Goal: Information Seeking & Learning: Find specific fact

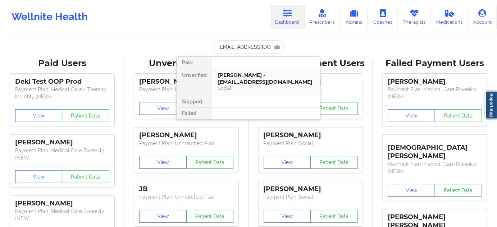
drag, startPoint x: 0, startPoint y: 0, endPoint x: 247, endPoint y: 73, distance: 257.4
click at [247, 73] on div "[PERSON_NAME] - [EMAIL_ADDRESS][DOMAIN_NAME]" at bounding box center [266, 78] width 96 height 13
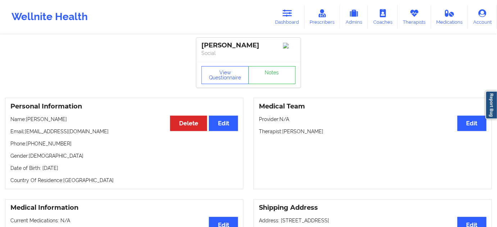
drag, startPoint x: 260, startPoint y: 46, endPoint x: 197, endPoint y: 44, distance: 63.7
click at [197, 44] on div "[PERSON_NAME] Social" at bounding box center [248, 50] width 104 height 24
copy div "[PERSON_NAME]"
click at [236, 84] on button "View Questionnaire" at bounding box center [224, 75] width 47 height 18
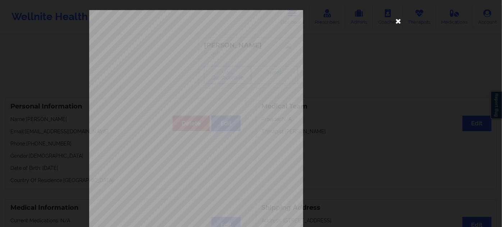
click at [393, 22] on icon at bounding box center [399, 21] width 12 height 12
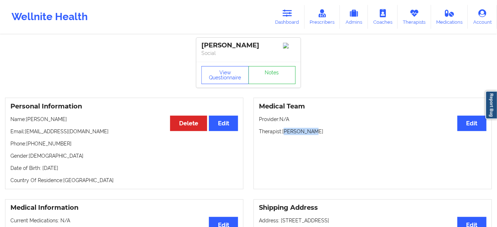
drag, startPoint x: 284, startPoint y: 134, endPoint x: 312, endPoint y: 136, distance: 28.1
click at [312, 135] on p "Therapist: [PERSON_NAME]" at bounding box center [373, 131] width 228 height 7
drag, startPoint x: 281, startPoint y: 135, endPoint x: 286, endPoint y: 135, distance: 5.0
click at [286, 135] on p "Therapist: [PERSON_NAME]" at bounding box center [373, 131] width 228 height 7
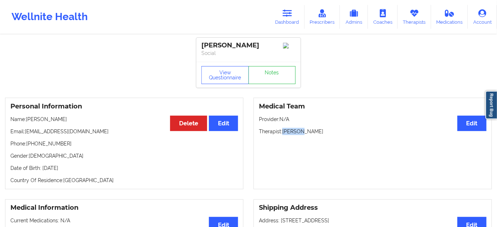
click at [286, 135] on p "Therapist: [PERSON_NAME]" at bounding box center [373, 131] width 228 height 7
click at [284, 135] on p "Therapist: [PERSON_NAME]" at bounding box center [373, 131] width 228 height 7
drag, startPoint x: 282, startPoint y: 135, endPoint x: 333, endPoint y: 133, distance: 50.4
click at [333, 133] on p "Therapist: [PERSON_NAME]" at bounding box center [373, 131] width 228 height 7
copy p "[PERSON_NAME]"
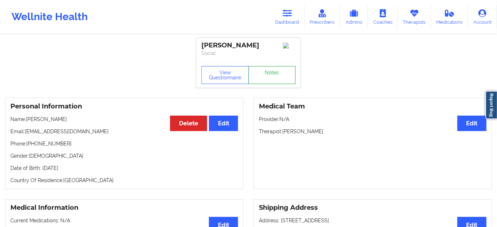
click at [260, 81] on link "Notes" at bounding box center [272, 75] width 47 height 18
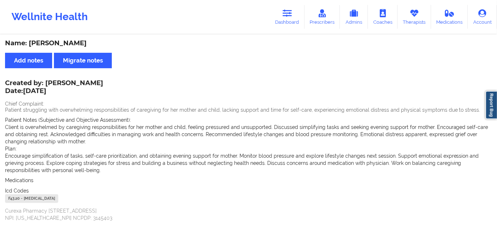
click at [10, 200] on div "F43.20 - [MEDICAL_DATA]" at bounding box center [31, 199] width 53 height 9
copy div "F43.20"
click at [287, 16] on icon at bounding box center [287, 13] width 9 height 8
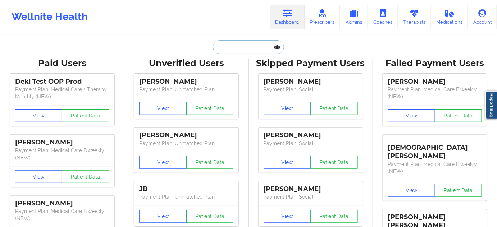
click at [250, 48] on input "text" at bounding box center [248, 47] width 71 height 14
paste input "[EMAIL_ADDRESS][DOMAIN_NAME]"
type input "[EMAIL_ADDRESS][DOMAIN_NAME]"
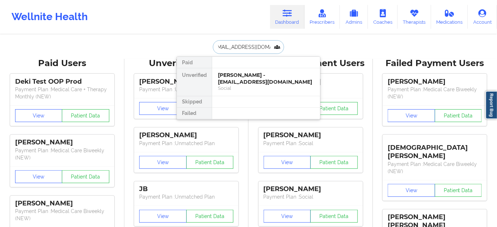
click at [245, 79] on div "[PERSON_NAME] - [EMAIL_ADDRESS][DOMAIN_NAME]" at bounding box center [266, 78] width 96 height 13
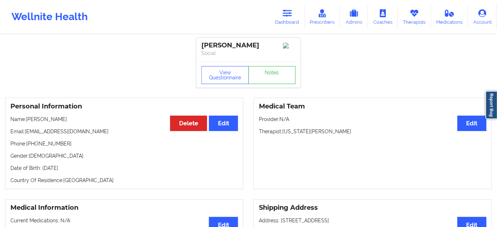
drag, startPoint x: 262, startPoint y: 43, endPoint x: 199, endPoint y: 44, distance: 62.6
click at [199, 44] on div "[PERSON_NAME] Social" at bounding box center [248, 50] width 104 height 24
copy div "[PERSON_NAME]"
click at [307, 135] on p "Therapist: [US_STATE][PERSON_NAME]" at bounding box center [373, 131] width 228 height 7
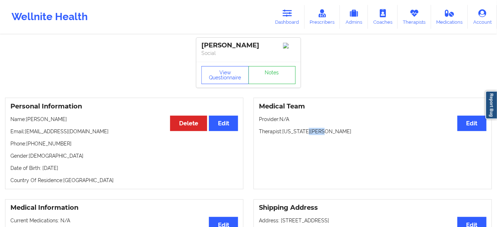
copy p "[PERSON_NAME]"
click at [288, 82] on link "Notes" at bounding box center [272, 75] width 47 height 18
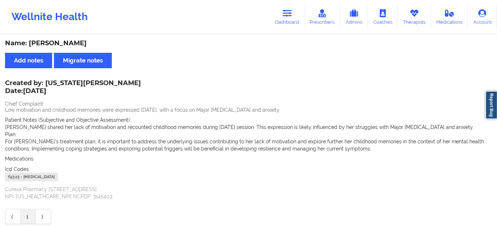
click at [14, 180] on div "F43.23 - [MEDICAL_DATA]" at bounding box center [31, 177] width 53 height 9
copy div "F43.23"
click at [298, 19] on link "Dashboard" at bounding box center [287, 17] width 35 height 24
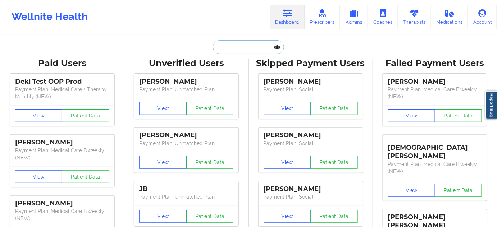
click at [245, 45] on input "text" at bounding box center [248, 47] width 71 height 14
paste input "[EMAIL_ADDRESS][DOMAIN_NAME]"
type input "[EMAIL_ADDRESS][DOMAIN_NAME]"
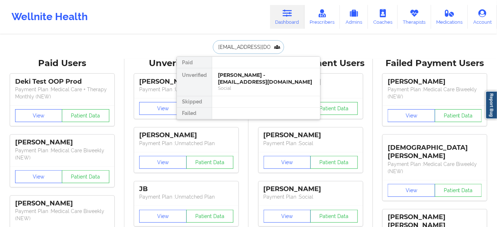
scroll to position [0, 11]
click at [242, 74] on div "[PERSON_NAME] - [EMAIL_ADDRESS][DOMAIN_NAME]" at bounding box center [266, 78] width 96 height 13
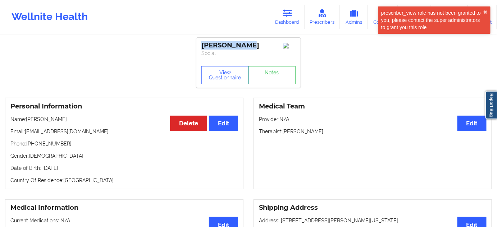
drag, startPoint x: 247, startPoint y: 46, endPoint x: 201, endPoint y: 41, distance: 45.6
click at [201, 41] on div "[PERSON_NAME]" at bounding box center [248, 45] width 94 height 8
copy div "[PERSON_NAME]"
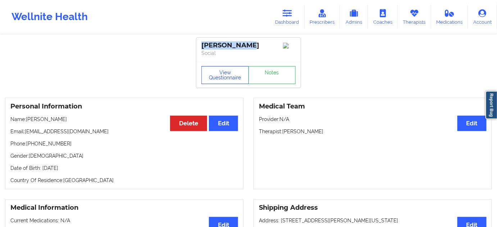
click at [227, 80] on button "View Questionnaire" at bounding box center [224, 75] width 47 height 18
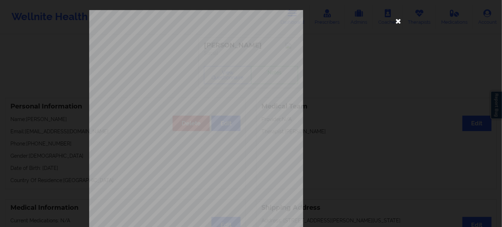
click at [393, 17] on icon at bounding box center [399, 21] width 12 height 12
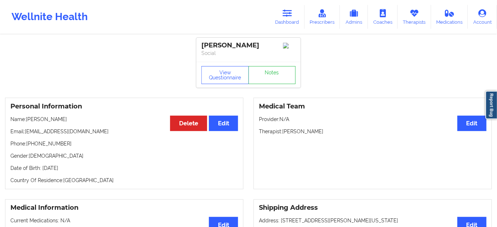
click at [306, 133] on p "Therapist: [PERSON_NAME]" at bounding box center [373, 131] width 228 height 7
copy p "White"
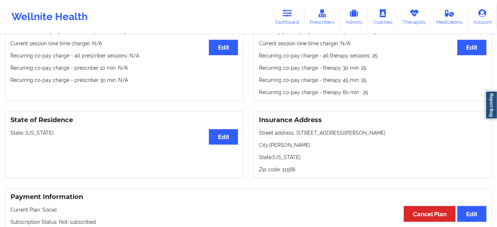
scroll to position [283, 0]
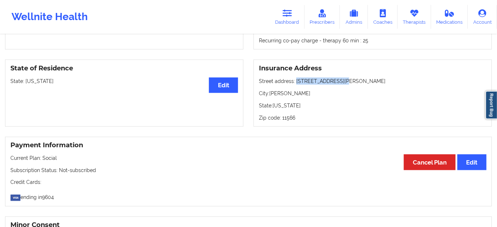
drag, startPoint x: 295, startPoint y: 82, endPoint x: 354, endPoint y: 83, distance: 58.6
click at [354, 83] on p "Street address: [STREET_ADDRESS][PERSON_NAME]" at bounding box center [373, 81] width 228 height 7
copy p "[STREET_ADDRESS][PERSON_NAME]"
click at [278, 95] on p "City: [PERSON_NAME]" at bounding box center [373, 93] width 228 height 7
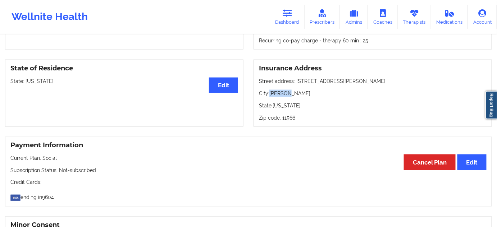
copy p "[PERSON_NAME]"
click at [284, 118] on p "Zip code: 11566" at bounding box center [373, 117] width 228 height 7
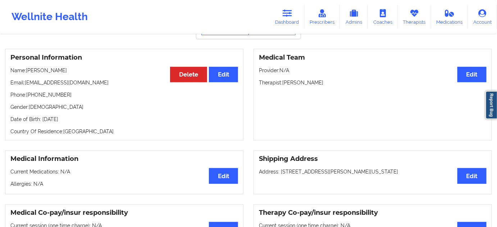
scroll to position [0, 0]
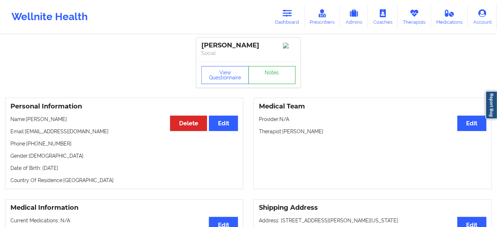
click at [265, 75] on link "Notes" at bounding box center [272, 75] width 47 height 18
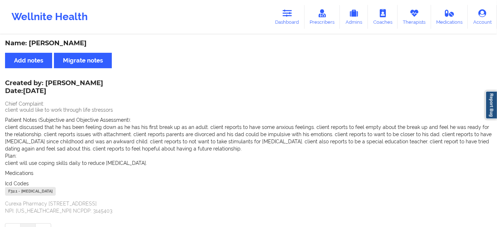
click at [9, 190] on div "F32.1 - [MEDICAL_DATA]" at bounding box center [30, 191] width 51 height 9
drag, startPoint x: 288, startPoint y: 18, endPoint x: 282, endPoint y: 26, distance: 10.0
click at [288, 18] on link "Dashboard" at bounding box center [287, 17] width 35 height 24
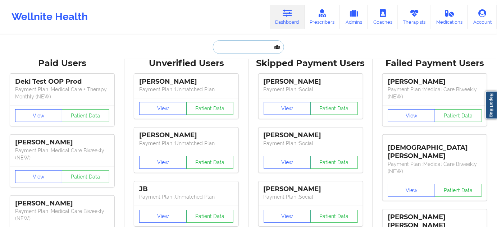
click at [265, 40] on input "text" at bounding box center [248, 47] width 71 height 14
paste input "[EMAIL_ADDRESS][DOMAIN_NAME]"
type input "[EMAIL_ADDRESS][DOMAIN_NAME]"
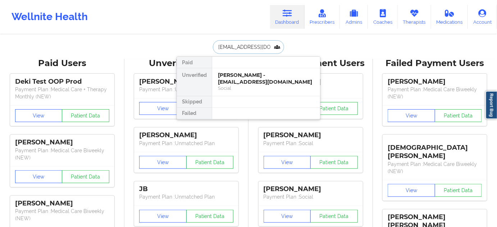
click at [249, 78] on div "[PERSON_NAME] - [EMAIL_ADDRESS][DOMAIN_NAME]" at bounding box center [266, 78] width 96 height 13
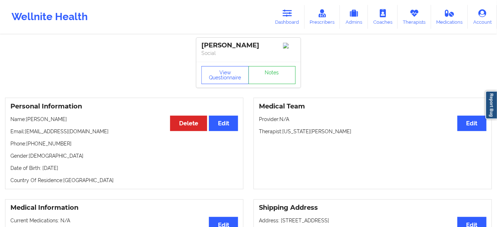
drag, startPoint x: 257, startPoint y: 42, endPoint x: 201, endPoint y: 40, distance: 55.8
click at [201, 40] on div "[PERSON_NAME] Social" at bounding box center [248, 50] width 104 height 24
drag, startPoint x: 197, startPoint y: 43, endPoint x: 259, endPoint y: 45, distance: 61.9
click at [259, 45] on div "[PERSON_NAME] Social" at bounding box center [248, 50] width 104 height 24
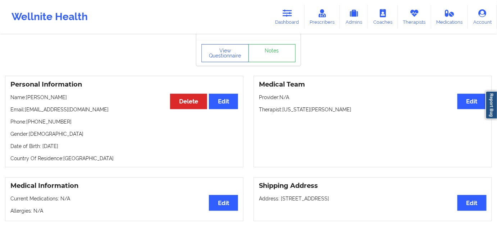
scroll to position [22, 0]
click at [302, 109] on p "Therapist: [US_STATE][PERSON_NAME]" at bounding box center [373, 109] width 228 height 7
click at [275, 58] on link "Notes" at bounding box center [272, 54] width 47 height 18
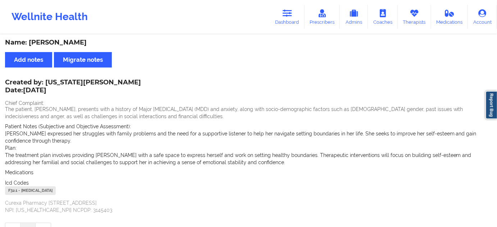
scroll to position [22, 0]
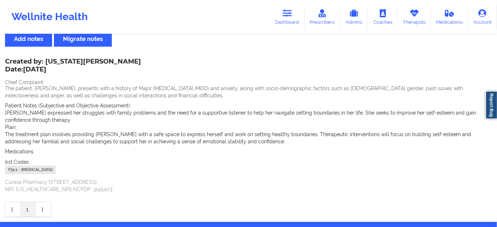
click at [13, 171] on div "F32.1 - [MEDICAL_DATA]" at bounding box center [30, 170] width 51 height 9
click at [291, 20] on link "Dashboard" at bounding box center [287, 17] width 35 height 24
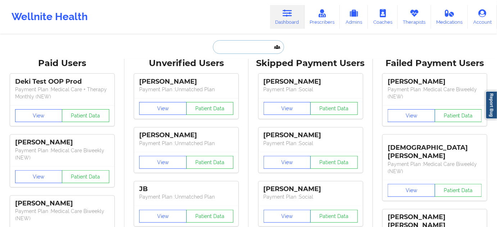
click at [245, 49] on input "text" at bounding box center [248, 47] width 71 height 14
type input "s"
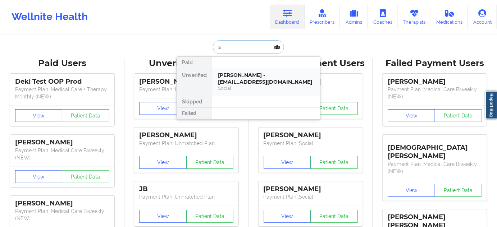
click at [252, 78] on div "[PERSON_NAME] - [EMAIL_ADDRESS][DOMAIN_NAME]" at bounding box center [266, 78] width 96 height 13
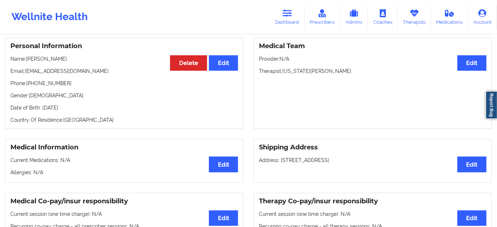
scroll to position [65, 0]
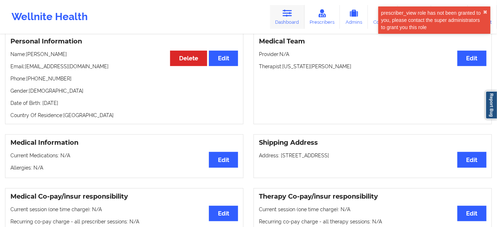
click at [289, 10] on icon at bounding box center [287, 13] width 9 height 8
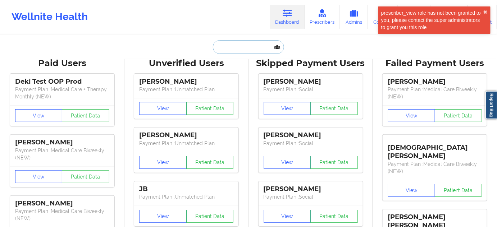
click at [241, 46] on input "text" at bounding box center [248, 47] width 71 height 14
paste input "[EMAIL_ADDRESS][DOMAIN_NAME]"
type input "[EMAIL_ADDRESS][DOMAIN_NAME]"
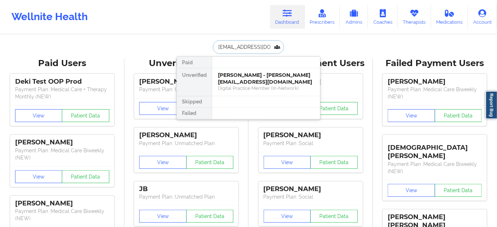
click at [240, 85] on div "Digital Practice Member (In-Network)" at bounding box center [266, 88] width 96 height 6
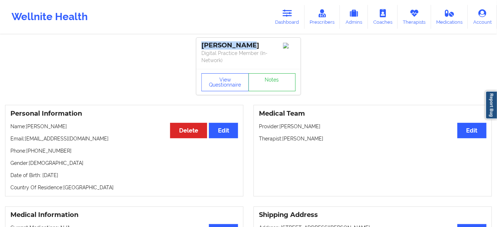
drag, startPoint x: 246, startPoint y: 44, endPoint x: 190, endPoint y: 42, distance: 56.5
click at [226, 87] on button "View Questionnaire" at bounding box center [224, 82] width 47 height 18
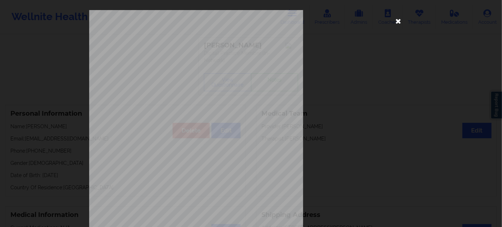
click at [398, 19] on icon at bounding box center [399, 21] width 12 height 12
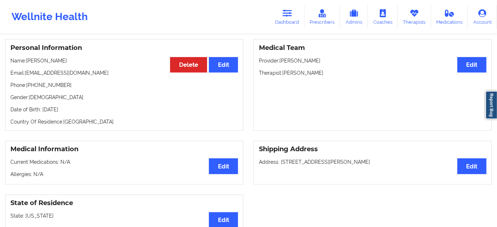
scroll to position [65, 0]
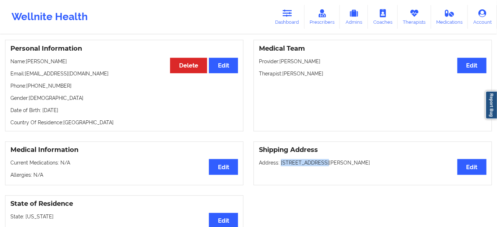
drag, startPoint x: 280, startPoint y: 163, endPoint x: 319, endPoint y: 166, distance: 38.7
click at [319, 166] on div "Shipping Address Edit Address: [STREET_ADDRESS]" at bounding box center [373, 164] width 238 height 44
click at [328, 164] on p "Address: [STREET_ADDRESS]" at bounding box center [373, 162] width 228 height 7
click at [356, 165] on p "Address: [STREET_ADDRESS]" at bounding box center [373, 162] width 228 height 7
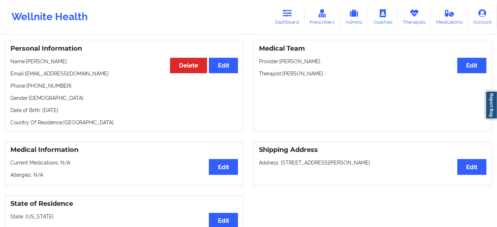
click at [356, 165] on p "Address: [STREET_ADDRESS]" at bounding box center [373, 162] width 228 height 7
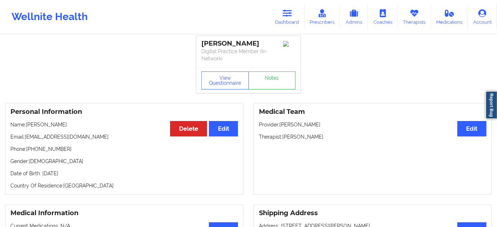
scroll to position [0, 0]
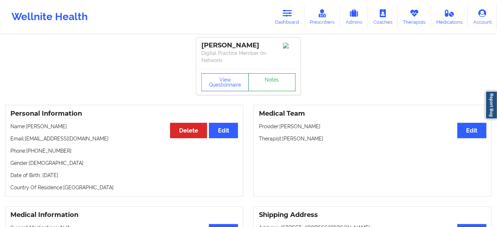
click at [275, 82] on link "Notes" at bounding box center [272, 82] width 47 height 18
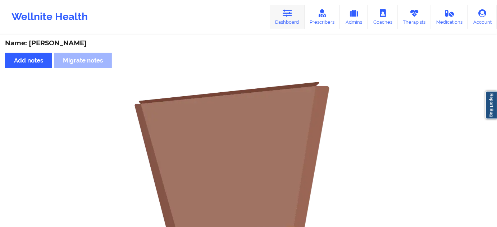
click at [288, 17] on link "Dashboard" at bounding box center [287, 17] width 35 height 24
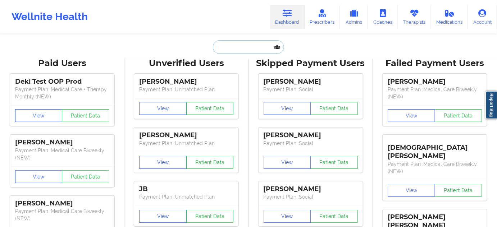
click at [251, 50] on input "text" at bounding box center [248, 47] width 71 height 14
paste input "[PERSON_NAME][EMAIL_ADDRESS][DOMAIN_NAME]"
type input "[PERSON_NAME][EMAIL_ADDRESS][DOMAIN_NAME]"
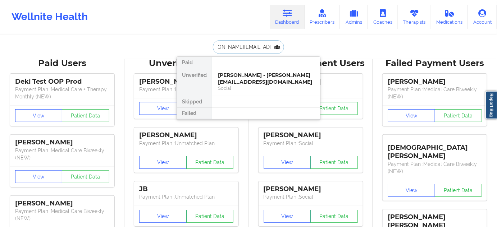
click at [243, 74] on div "[PERSON_NAME] - [PERSON_NAME][EMAIL_ADDRESS][DOMAIN_NAME]" at bounding box center [266, 78] width 96 height 13
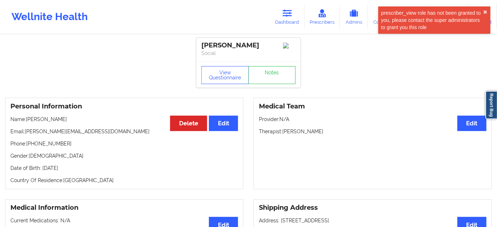
drag, startPoint x: 256, startPoint y: 45, endPoint x: 196, endPoint y: 40, distance: 60.7
